Goal: Check status

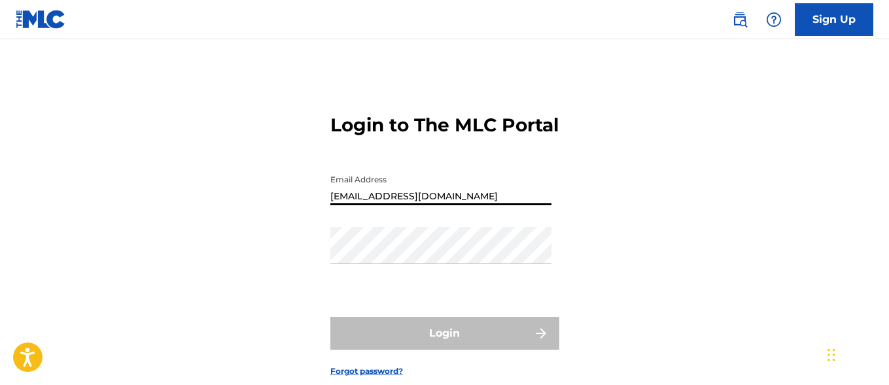
type input "[EMAIL_ADDRESS][DOMAIN_NAME]"
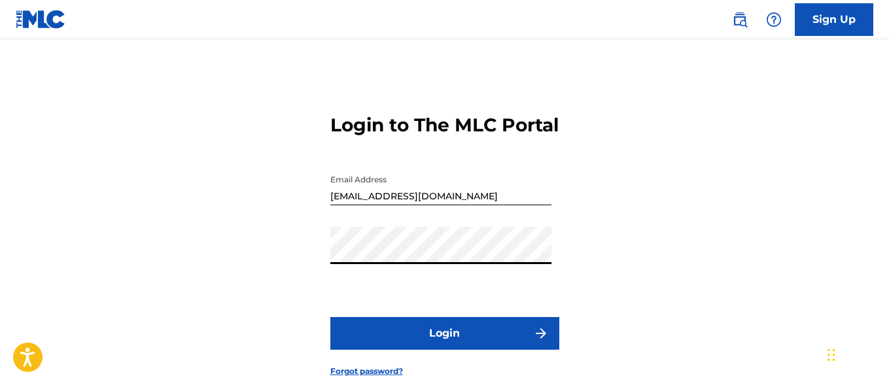
click at [444, 350] on button "Login" at bounding box center [444, 333] width 229 height 33
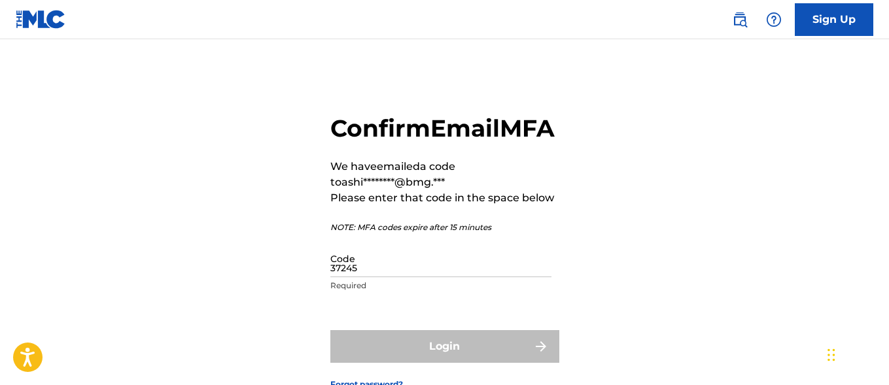
type input "372456"
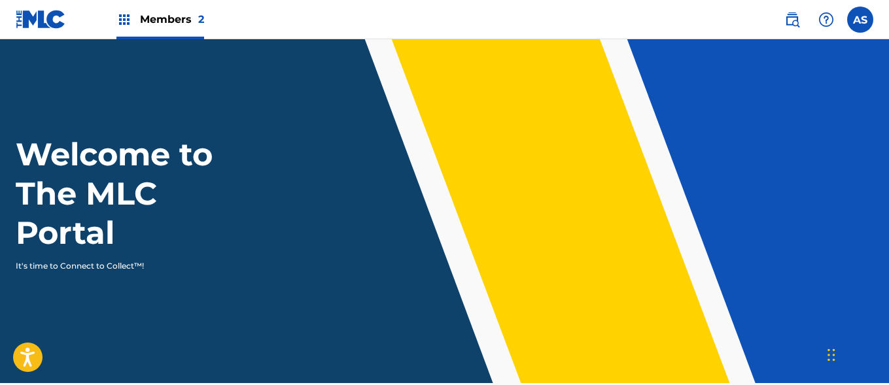
click at [124, 20] on img at bounding box center [124, 20] width 16 height 16
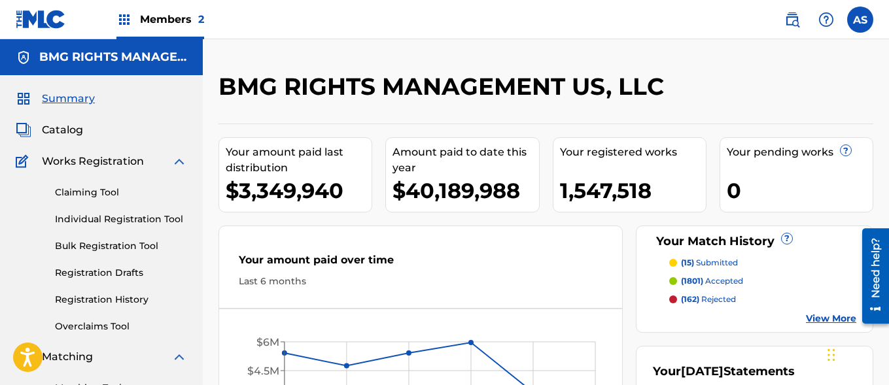
scroll to position [284, 0]
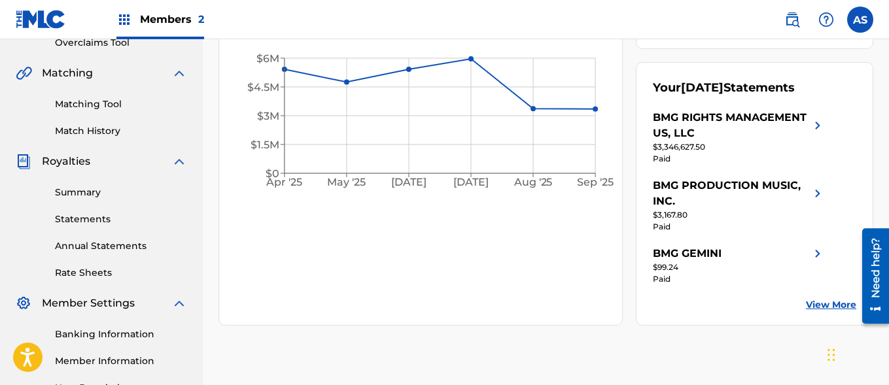
click at [121, 192] on link "Summary" at bounding box center [121, 193] width 132 height 14
